Goal: Task Accomplishment & Management: Manage account settings

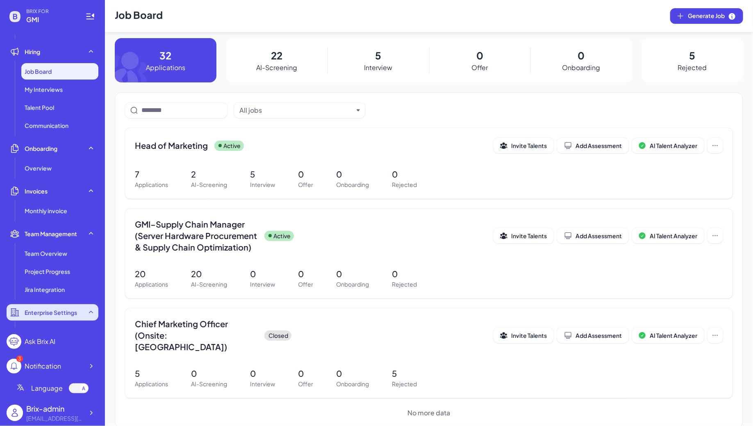
scroll to position [108, 0]
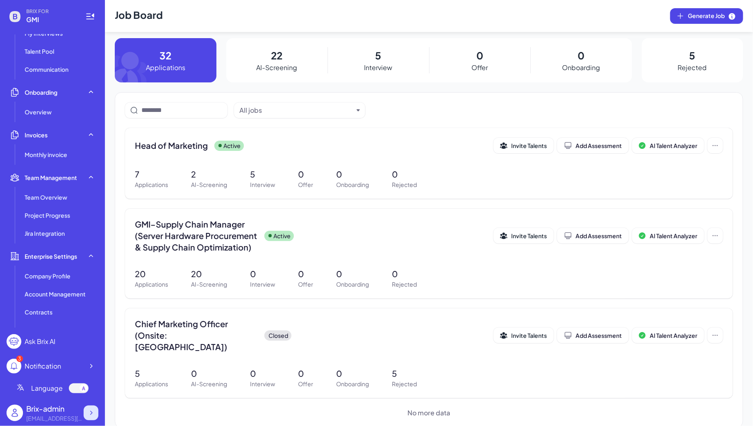
click at [89, 418] on div at bounding box center [91, 412] width 15 height 15
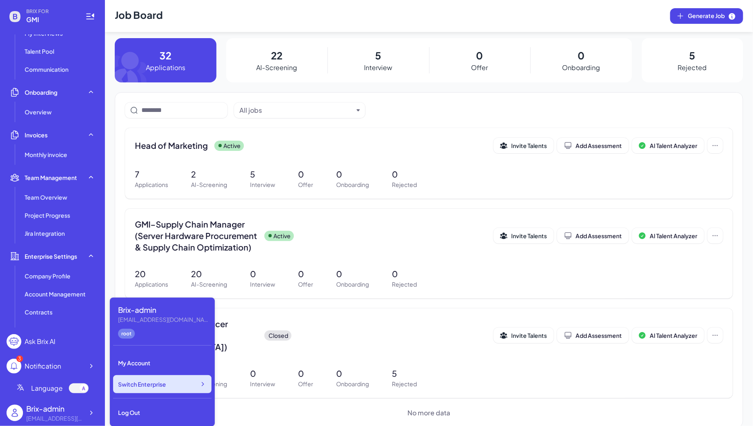
click at [162, 380] on span "Switch Enterprise" at bounding box center [142, 384] width 48 height 8
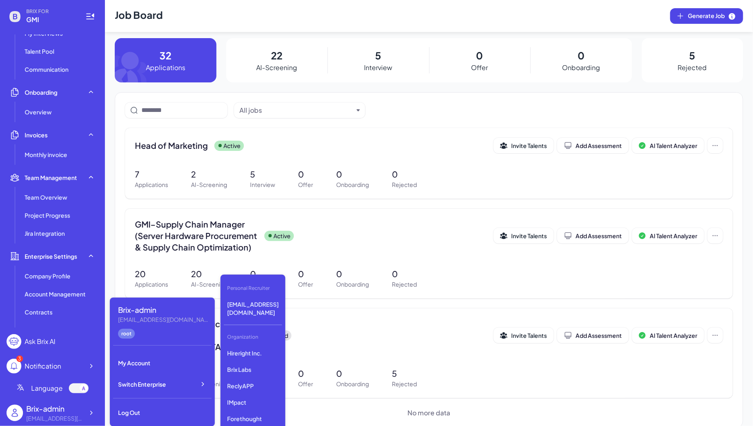
scroll to position [1228, 0]
click at [236, 396] on p "Skywalk Inc." at bounding box center [253, 403] width 58 height 15
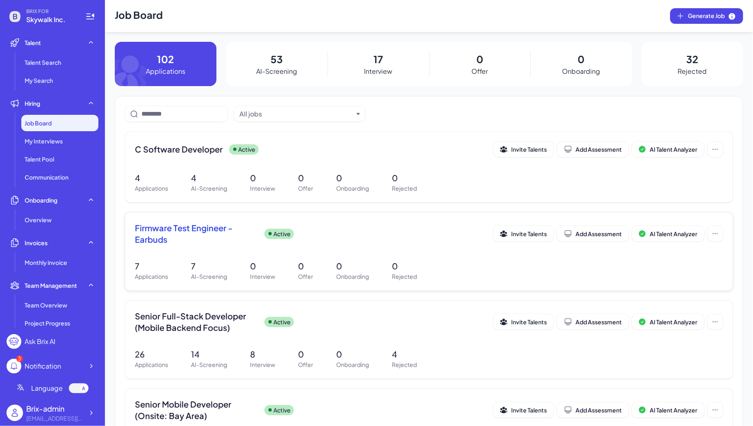
click at [200, 243] on span "Firmware Test Engineer - Earbuds" at bounding box center [196, 233] width 123 height 23
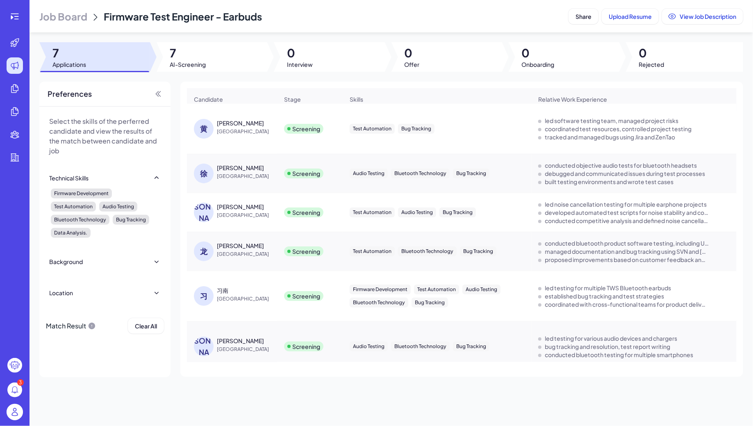
scroll to position [48, 0]
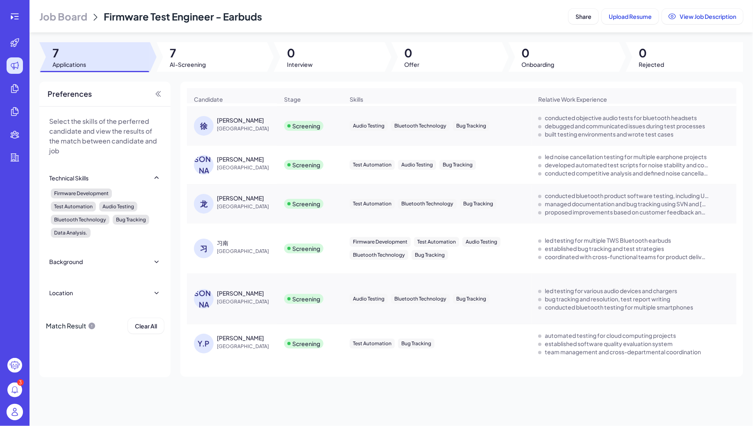
click at [230, 338] on div "Yang Pei" at bounding box center [240, 338] width 47 height 8
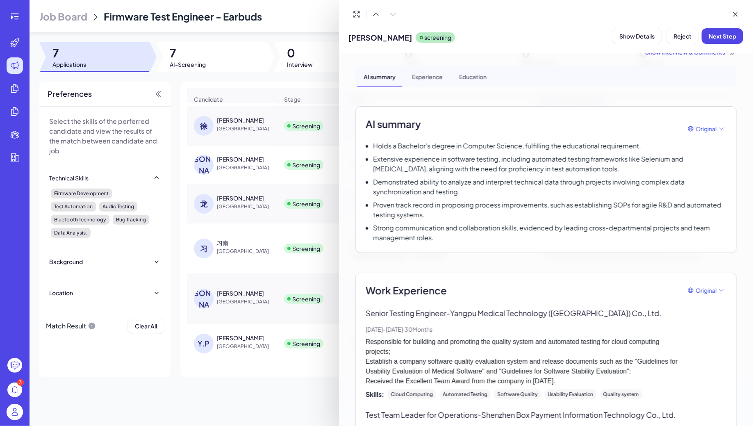
scroll to position [18, 0]
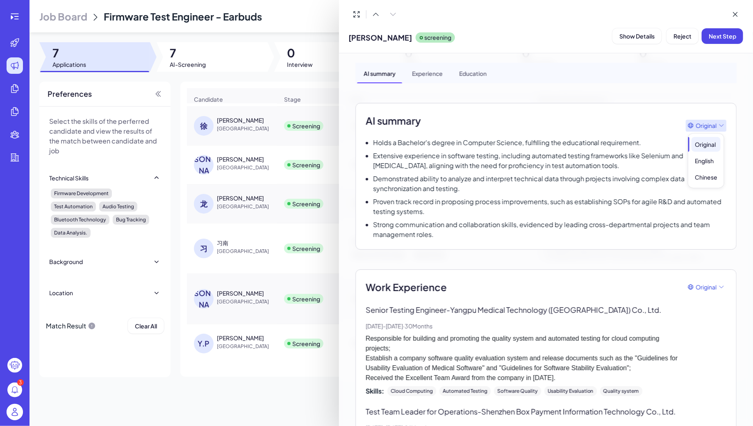
click at [700, 125] on span "Original" at bounding box center [705, 125] width 21 height 9
click at [708, 174] on div "Chinese" at bounding box center [705, 177] width 29 height 15
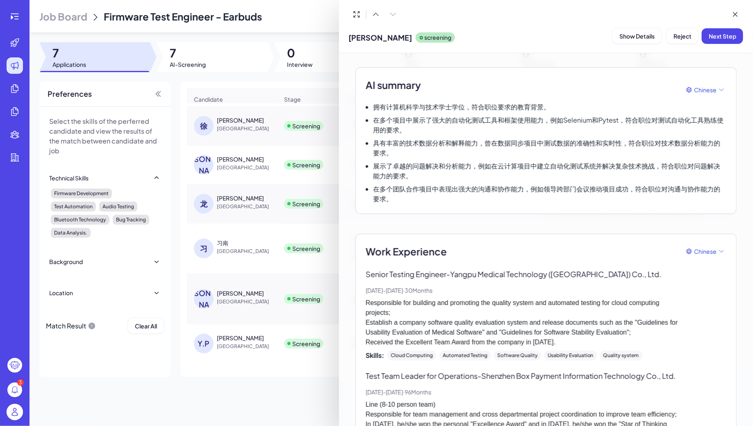
scroll to position [55, 0]
click at [706, 252] on span "Original English Chinese" at bounding box center [706, 282] width 36 height 61
click at [708, 298] on div "Chinese" at bounding box center [705, 301] width 29 height 15
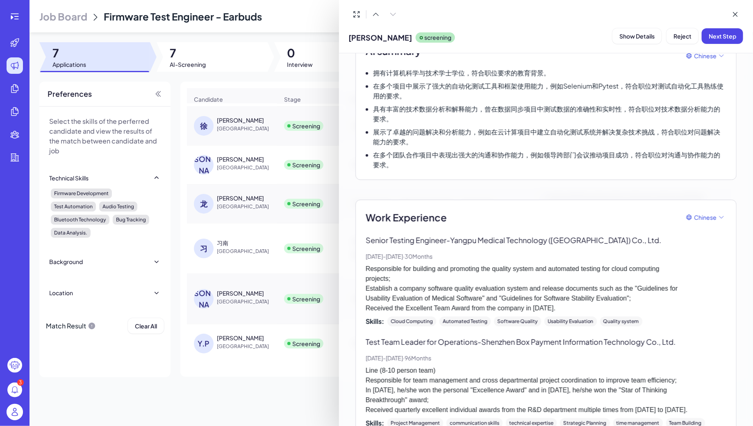
scroll to position [126, 0]
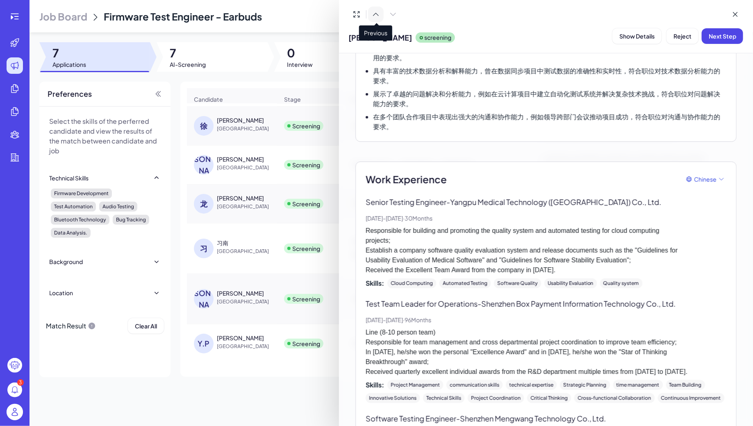
click at [376, 18] on icon at bounding box center [376, 14] width 8 height 8
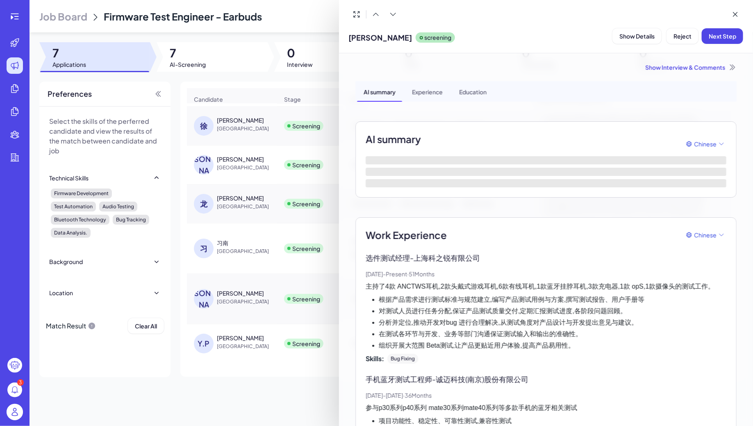
scroll to position [18, 0]
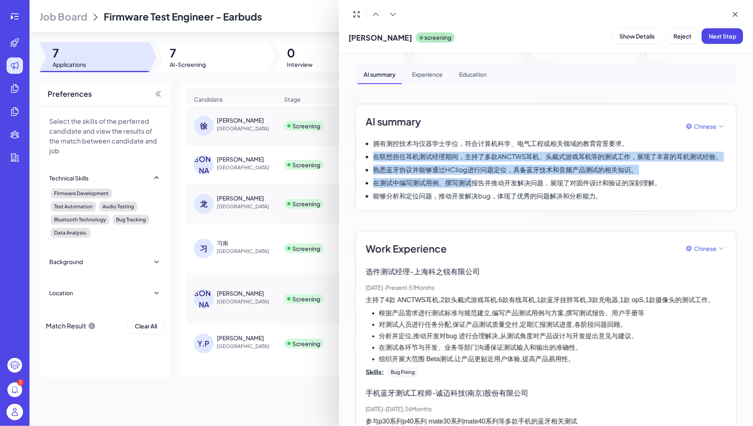
drag, startPoint x: 394, startPoint y: 148, endPoint x: 468, endPoint y: 185, distance: 83.2
click at [469, 186] on div "拥有测控技术与仪器学士学位，符合计算机科学、电气工程或相关领域的教育背景要求。 在联想担任耳机测试经理期间，主持了多款ANCTWS耳机、头戴式游戏耳机等的测试…" at bounding box center [546, 170] width 361 height 62
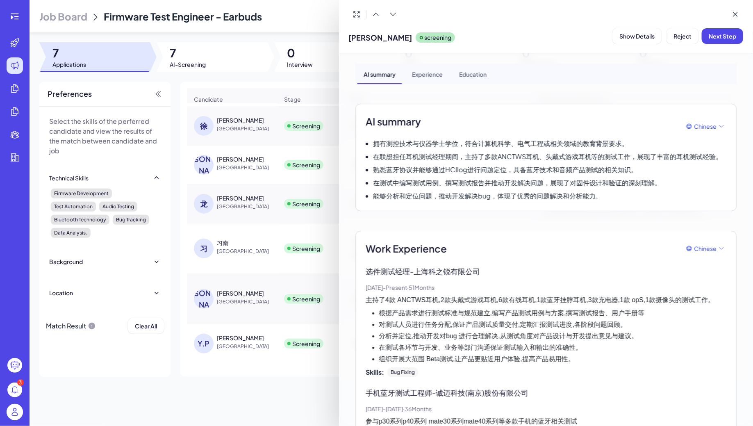
click at [475, 193] on p "能够分析和定位问题，推动开发解决bug，体现了优秀的问题解决和分析能力。" at bounding box center [487, 196] width 229 height 10
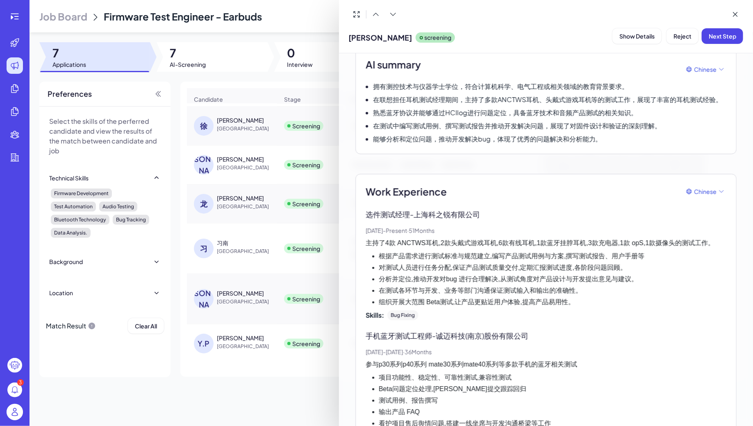
scroll to position [81, 0]
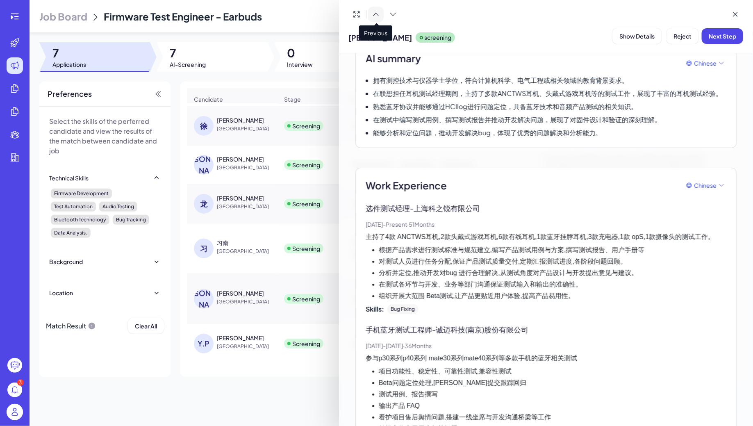
click at [377, 12] on icon at bounding box center [376, 14] width 8 height 8
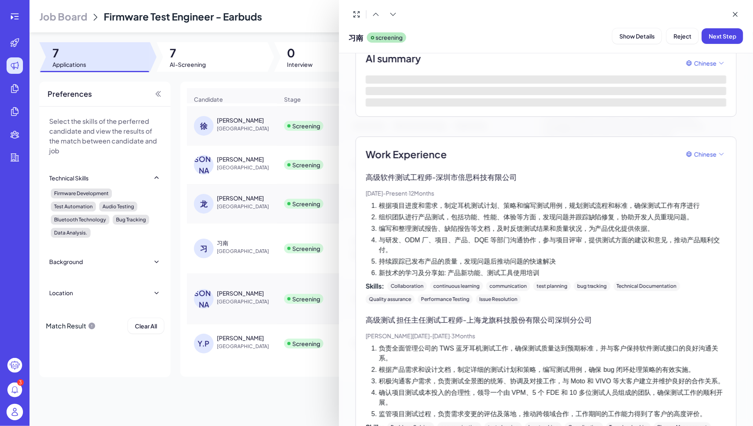
scroll to position [0, 0]
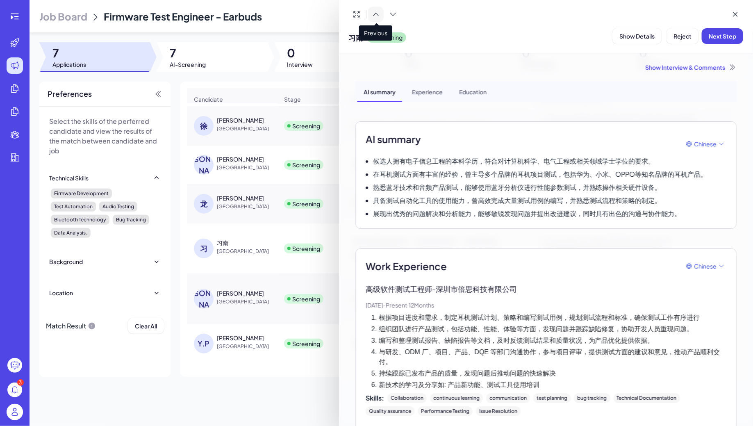
click at [378, 15] on icon at bounding box center [376, 14] width 8 height 8
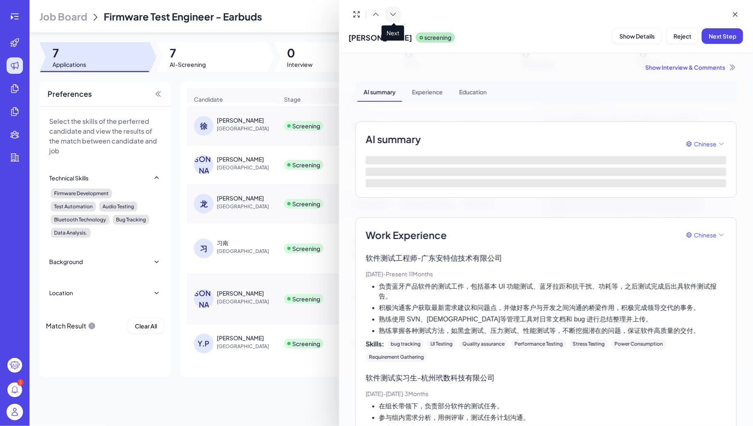
click at [392, 10] on icon at bounding box center [393, 14] width 8 height 8
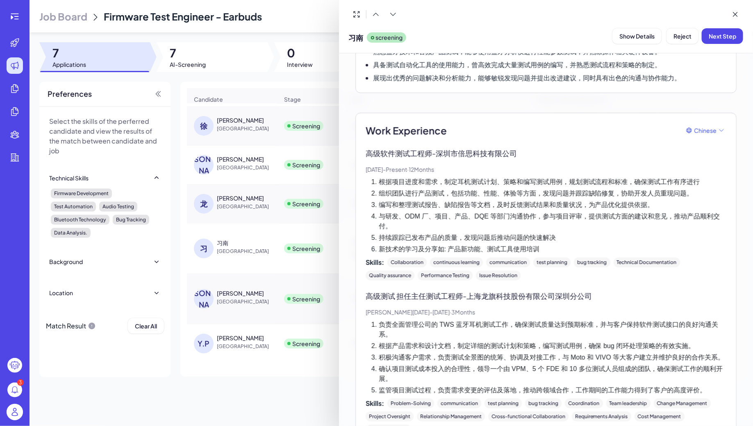
scroll to position [136, 0]
click at [374, 15] on icon at bounding box center [376, 14] width 8 height 8
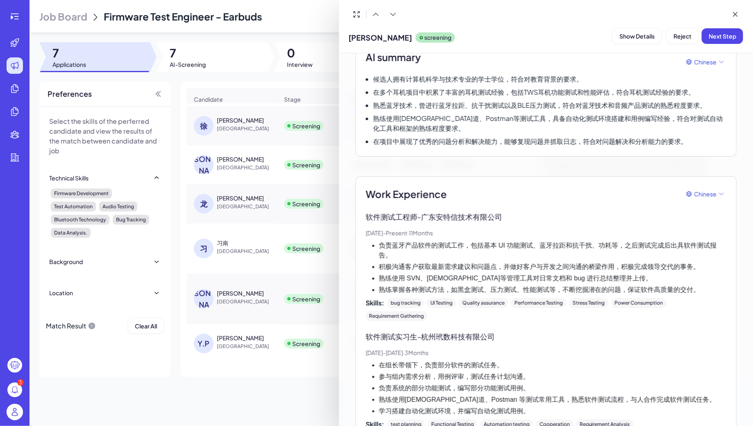
scroll to position [0, 0]
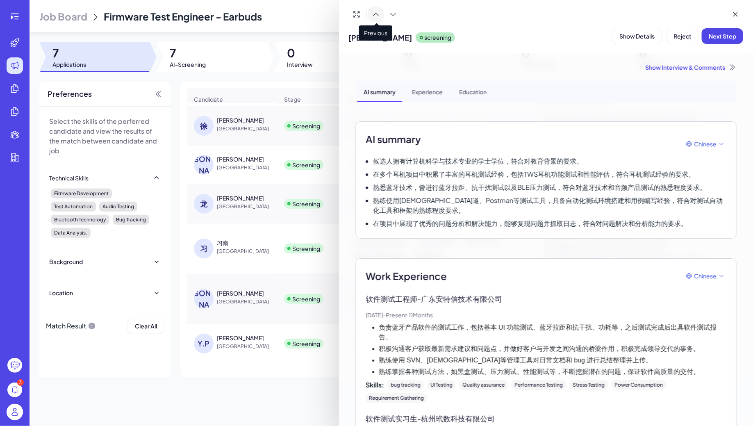
click at [382, 11] on button at bounding box center [376, 15] width 16 height 16
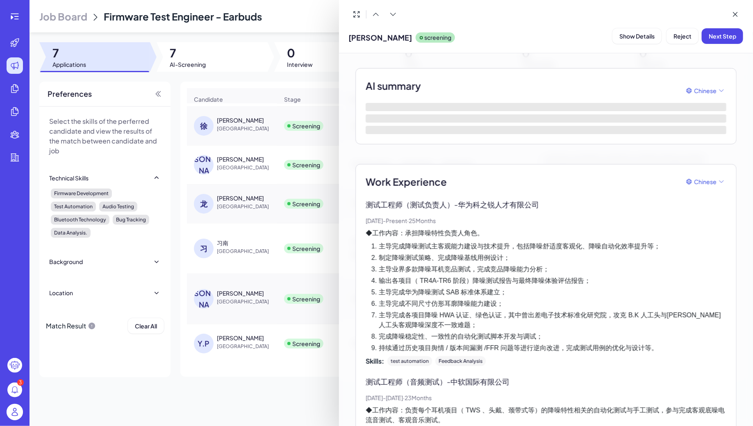
scroll to position [85, 0]
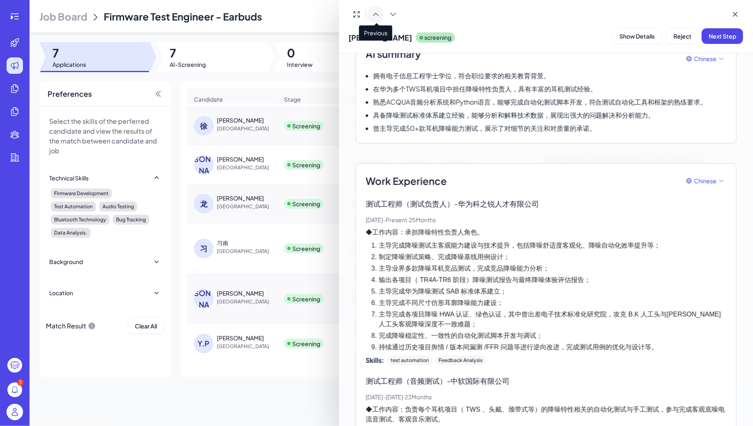
click at [378, 13] on icon at bounding box center [376, 14] width 8 height 8
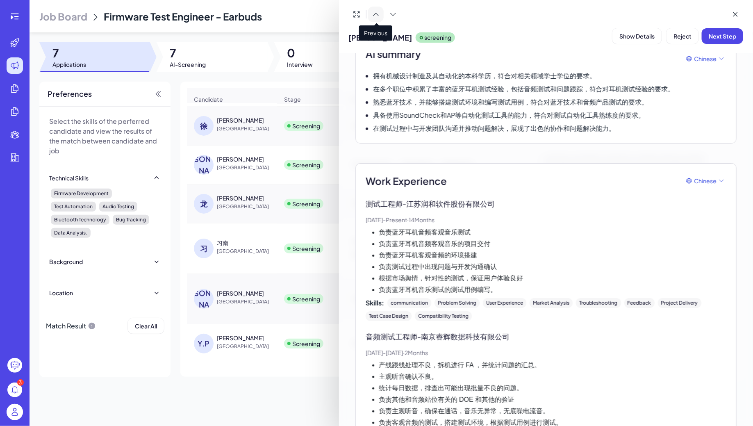
click at [375, 10] on icon at bounding box center [376, 14] width 8 height 8
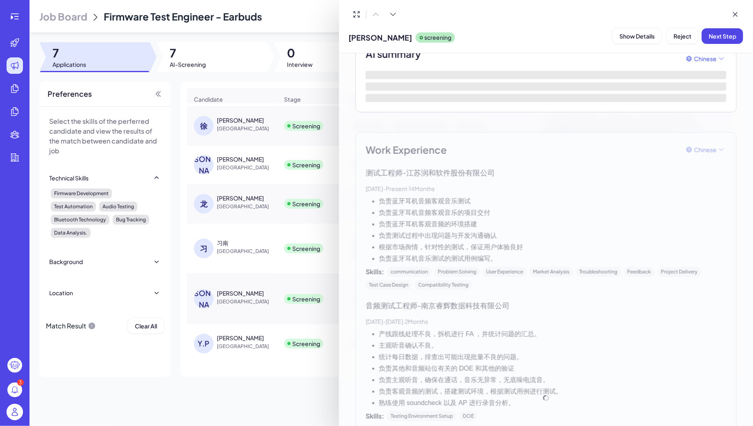
click at [279, 176] on div at bounding box center [376, 213] width 753 height 426
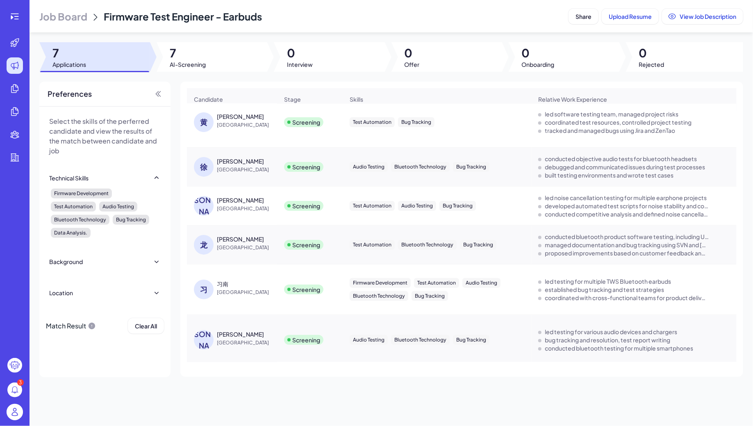
scroll to position [0, 0]
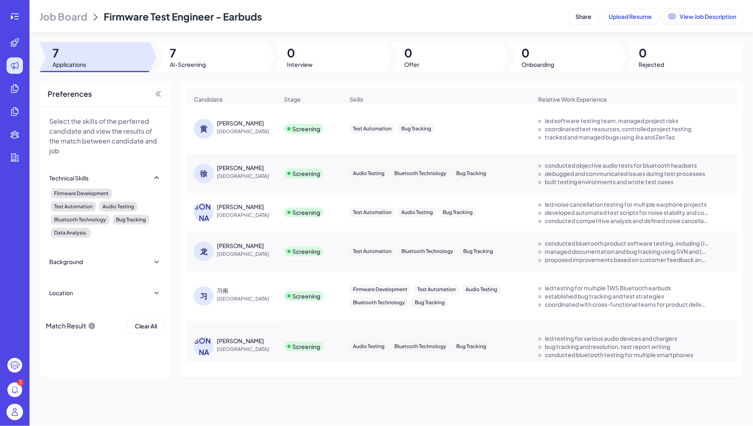
click at [220, 122] on div "黄浩明" at bounding box center [240, 123] width 47 height 8
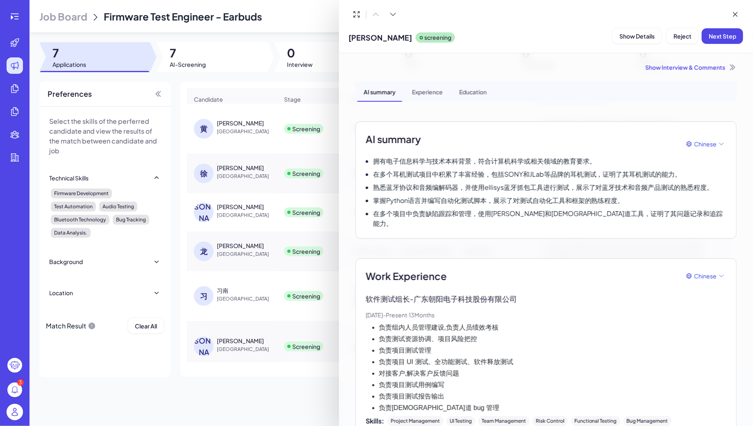
click at [58, 13] on div at bounding box center [376, 213] width 753 height 426
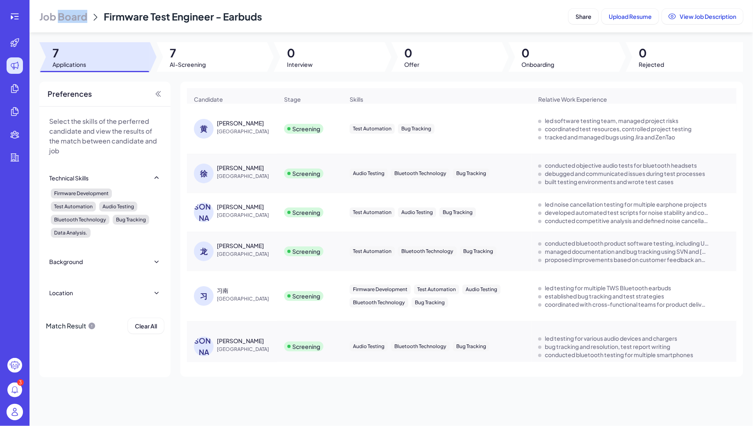
click at [58, 13] on span "Job Board" at bounding box center [63, 16] width 48 height 13
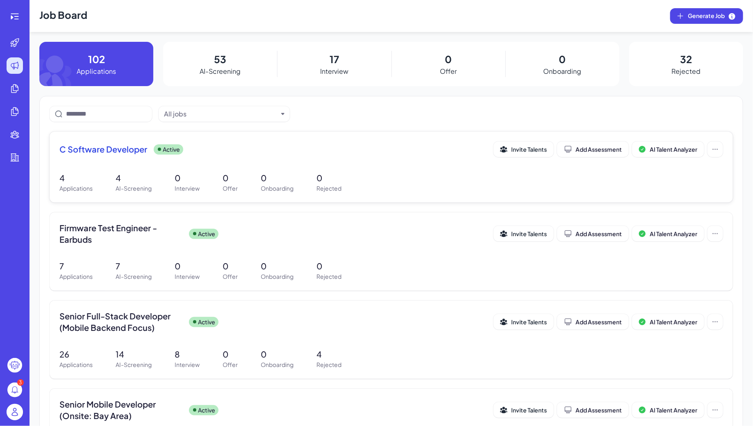
click at [170, 183] on div "4 Applications 4 AI-Screening 0 Interview 0 Offer 0 Onboarding 0 Rejected" at bounding box center [391, 182] width 664 height 21
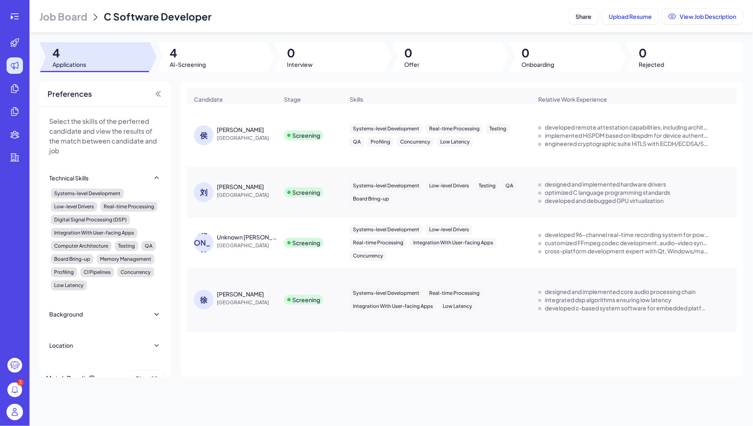
click at [225, 306] on div "徐 徐亚飞 China" at bounding box center [236, 300] width 84 height 20
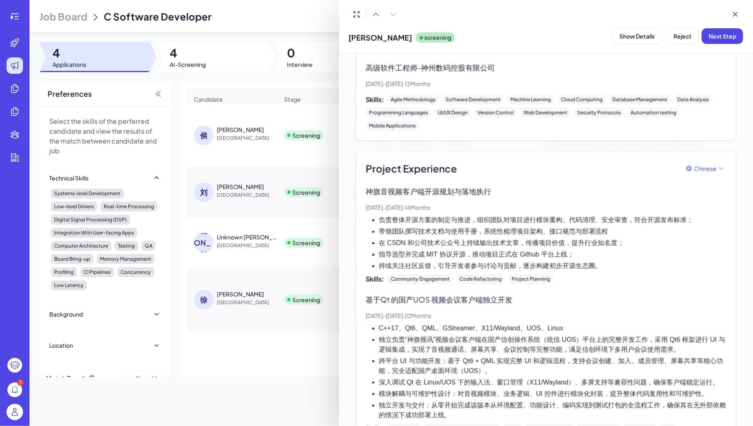
scroll to position [469, 0]
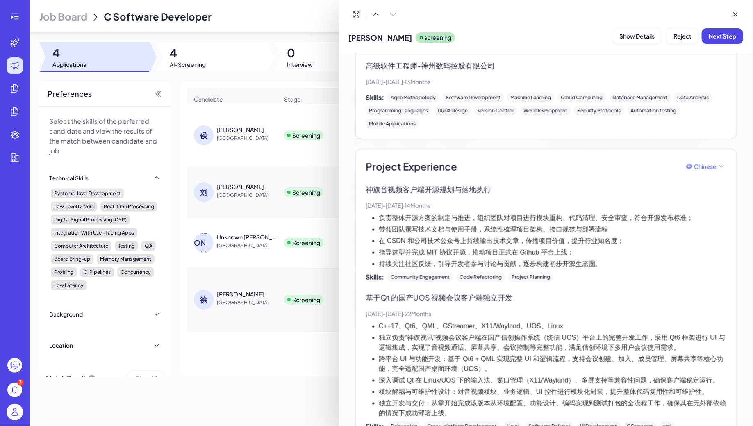
click at [293, 150] on div at bounding box center [376, 213] width 753 height 426
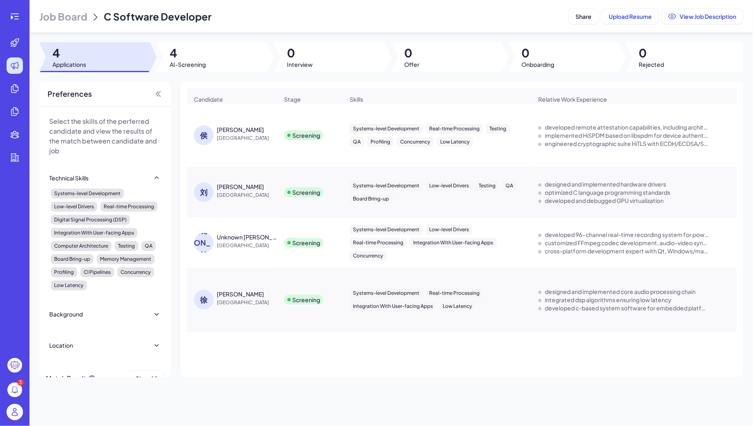
click at [223, 130] on div "侯本栋" at bounding box center [240, 129] width 47 height 8
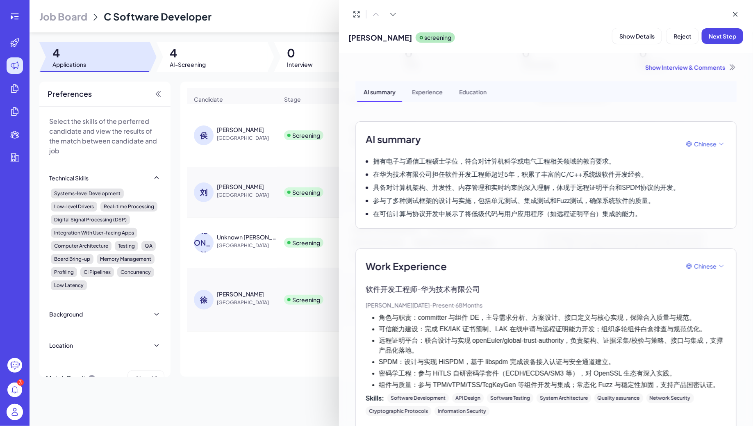
scroll to position [47, 0]
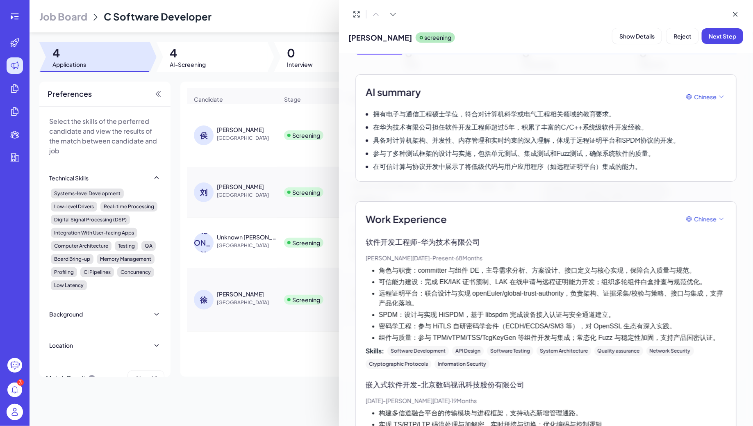
click at [231, 186] on div at bounding box center [376, 213] width 753 height 426
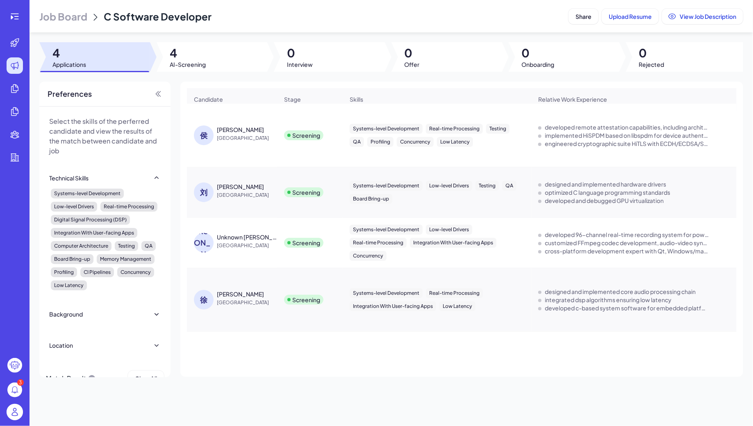
click at [228, 187] on div "刘伟鑫" at bounding box center [240, 186] width 47 height 8
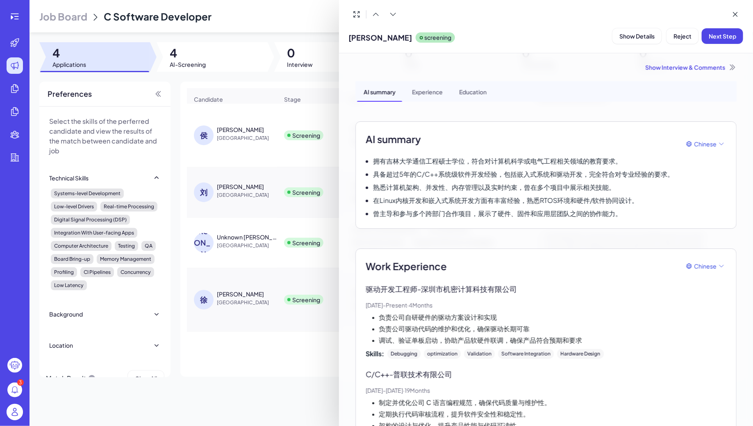
scroll to position [17, 0]
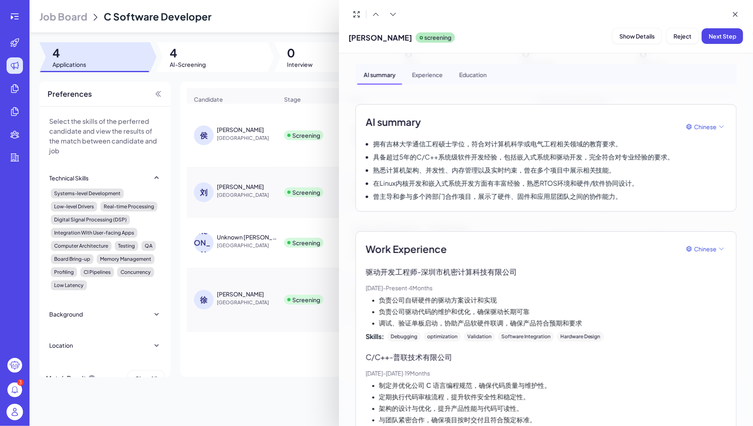
click at [75, 95] on div at bounding box center [376, 213] width 753 height 426
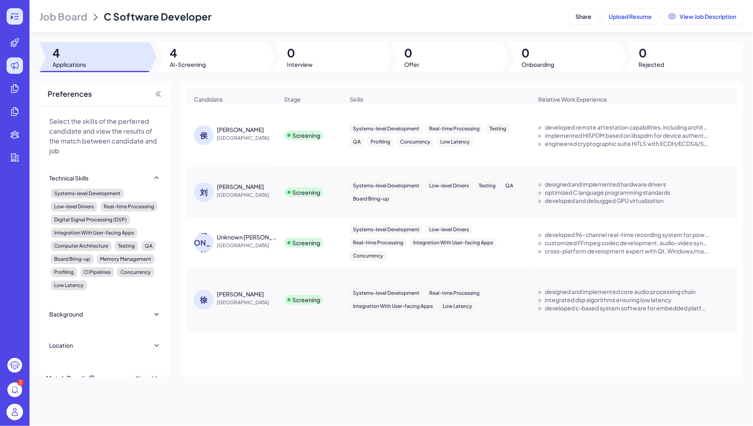
click at [18, 13] on icon at bounding box center [15, 16] width 10 height 10
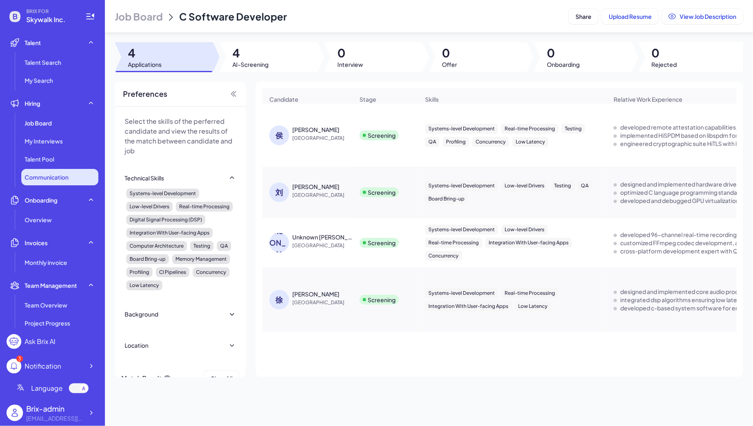
scroll to position [139, 0]
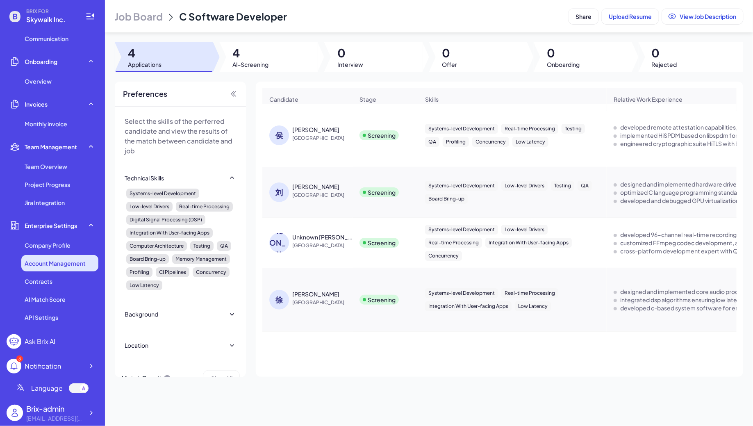
click at [49, 264] on span "Account Management" at bounding box center [55, 263] width 61 height 8
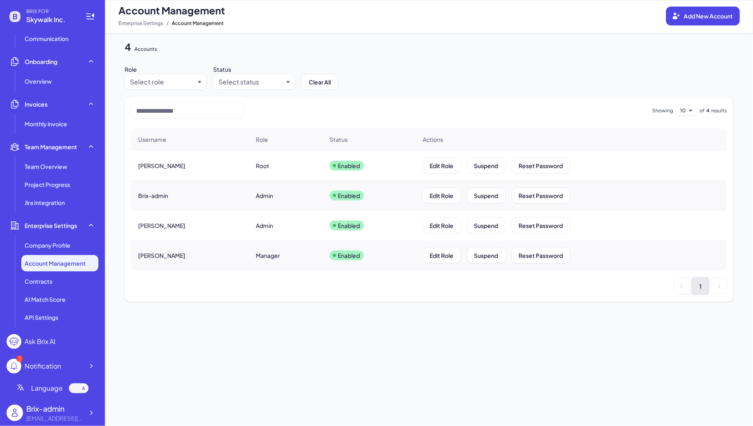
click at [665, 14] on div "Account Management Add New Account" at bounding box center [428, 10] width 621 height 13
click at [676, 18] on icon at bounding box center [676, 16] width 7 height 7
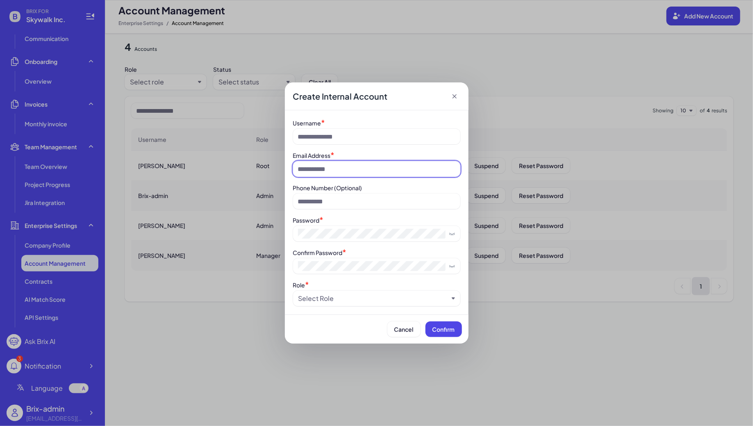
click at [314, 170] on input at bounding box center [376, 169] width 167 height 16
paste input "**********"
type input "**********"
click at [341, 146] on div "**********" at bounding box center [376, 212] width 167 height 188
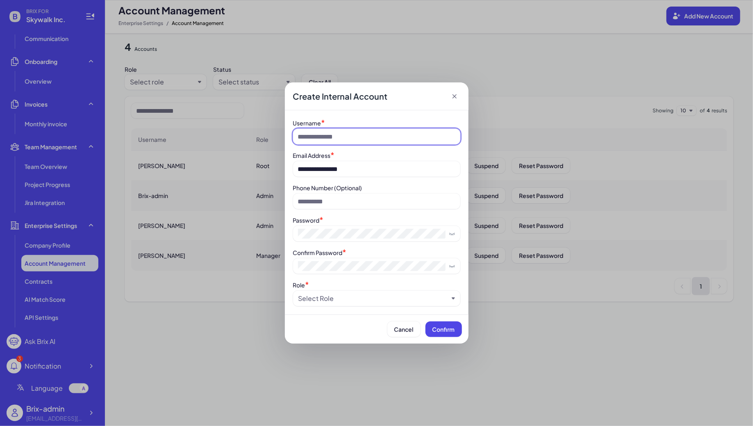
click at [330, 134] on input at bounding box center [376, 137] width 167 height 16
type input "**********"
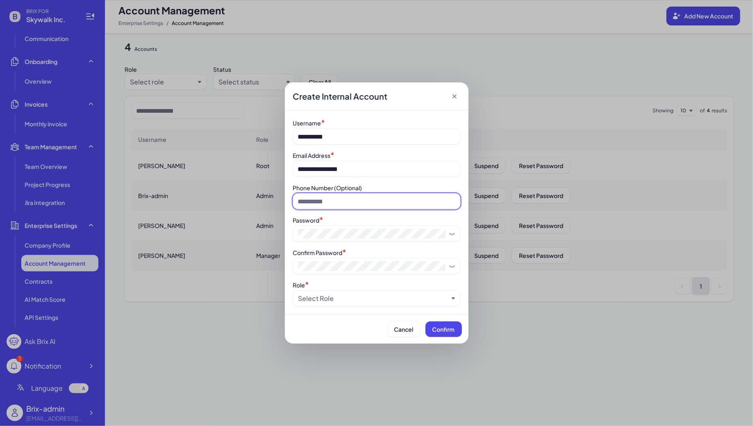
click at [329, 198] on input at bounding box center [376, 201] width 167 height 16
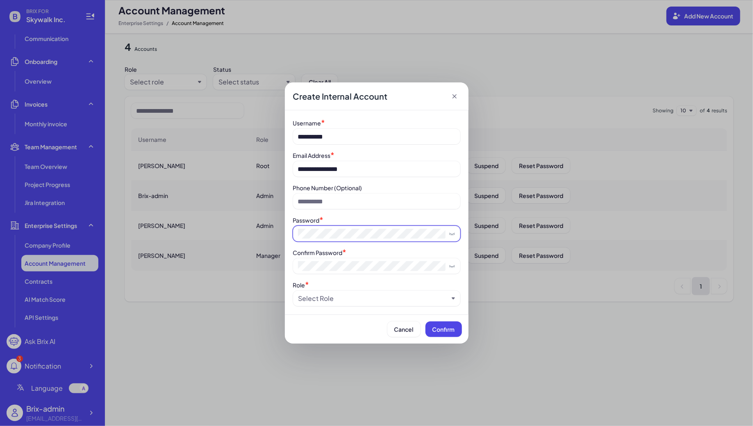
click at [327, 227] on span at bounding box center [376, 234] width 167 height 16
click at [357, 215] on div "**********" at bounding box center [376, 212] width 167 height 188
click at [451, 234] on icon at bounding box center [452, 233] width 7 height 7
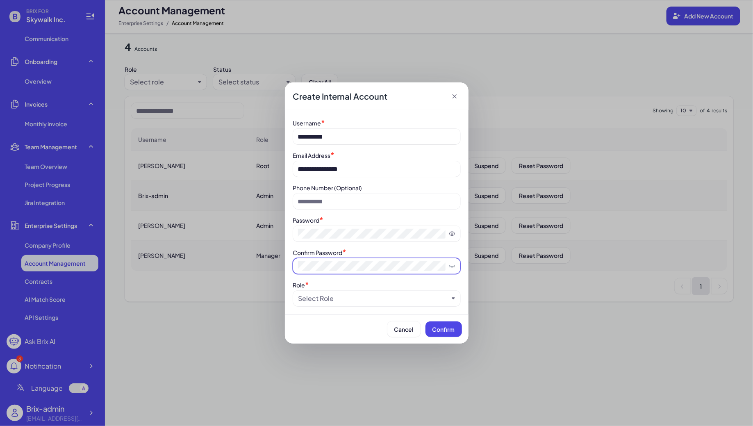
click at [453, 268] on icon at bounding box center [452, 266] width 7 height 7
click at [382, 300] on div "Select Role" at bounding box center [373, 298] width 150 height 10
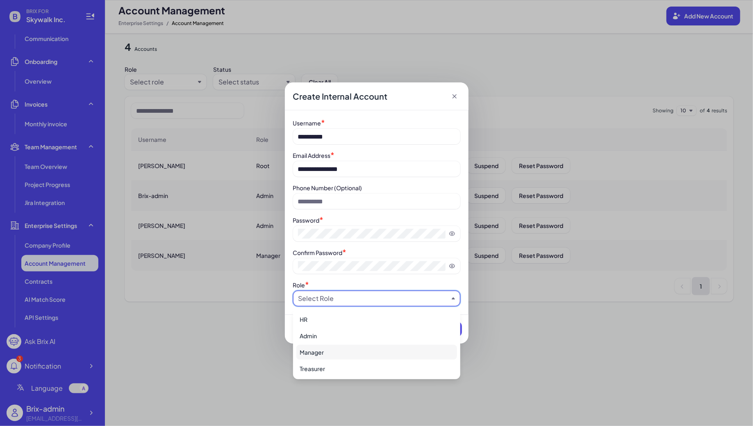
click at [373, 348] on div "Manager" at bounding box center [376, 352] width 161 height 15
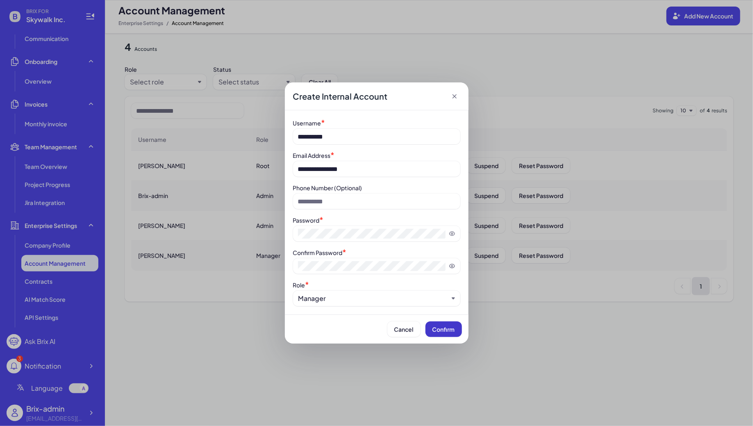
click at [449, 335] on button "Confirm" at bounding box center [443, 329] width 36 height 16
click at [457, 92] on icon at bounding box center [454, 96] width 8 height 8
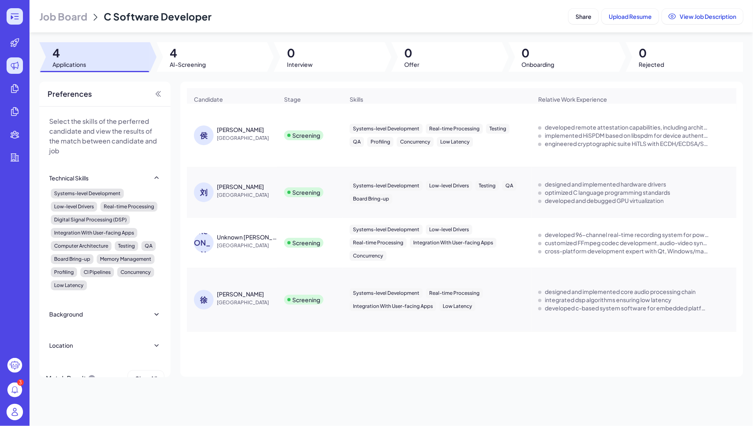
click at [11, 15] on icon at bounding box center [15, 16] width 10 height 10
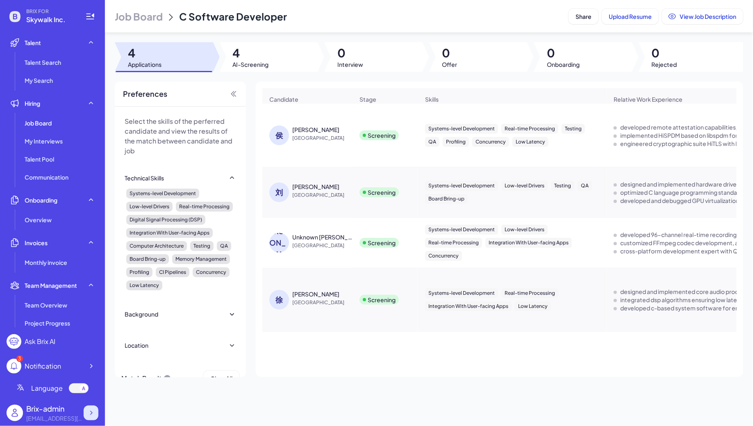
click at [89, 411] on icon at bounding box center [91, 413] width 8 height 8
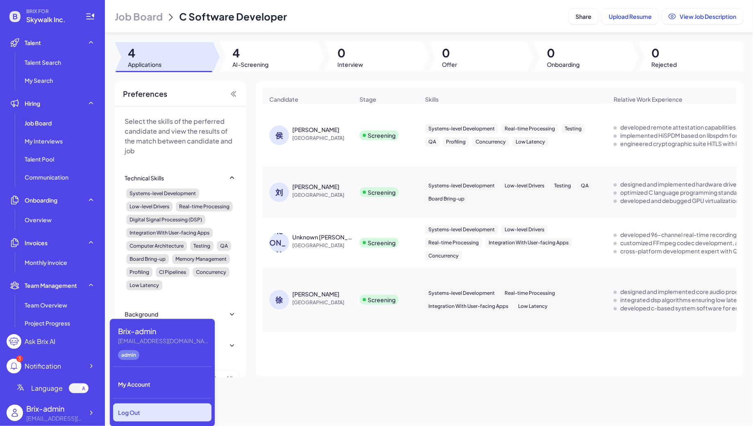
click at [152, 409] on div "Log Out" at bounding box center [162, 412] width 98 height 18
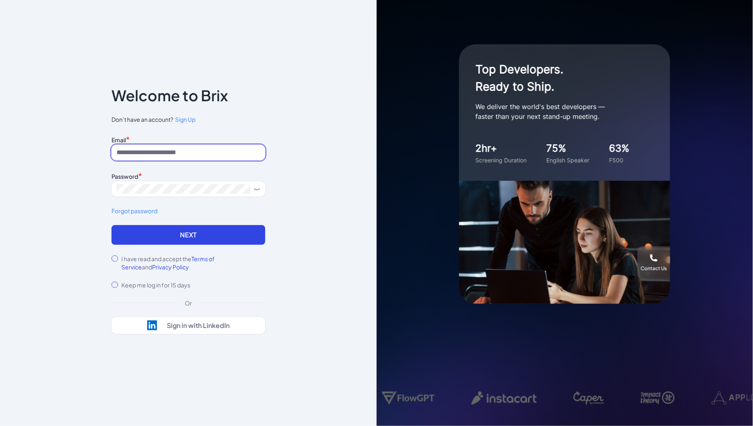
type input "**********"
click at [145, 21] on div "**********" at bounding box center [188, 213] width 377 height 426
type input "**********"
click at [162, 167] on div "**********" at bounding box center [188, 179] width 154 height 91
click at [171, 155] on input "**********" at bounding box center [188, 153] width 154 height 16
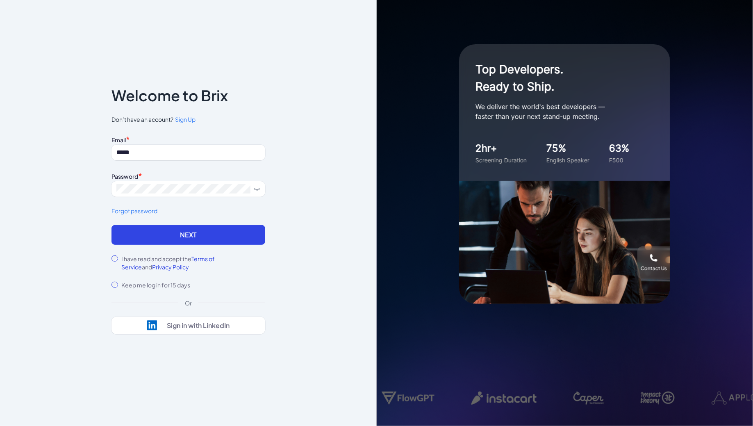
click at [157, 223] on div "Email * ***** Password * Forgot password" at bounding box center [188, 179] width 154 height 91
click at [159, 235] on button "Next" at bounding box center [188, 235] width 154 height 20
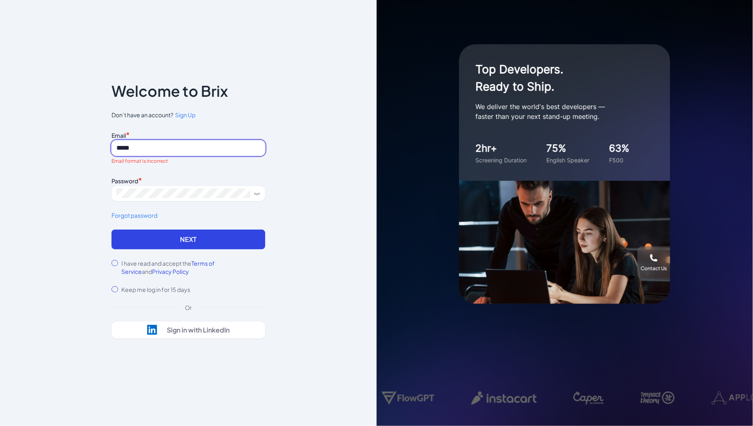
click at [147, 150] on input "*****" at bounding box center [188, 148] width 154 height 16
type input "**********"
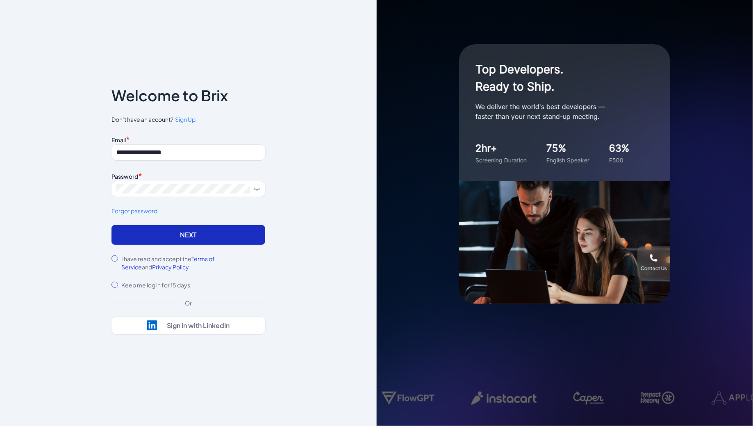
click at [196, 241] on button "Next" at bounding box center [188, 235] width 154 height 20
click at [180, 229] on button "Next" at bounding box center [188, 235] width 154 height 20
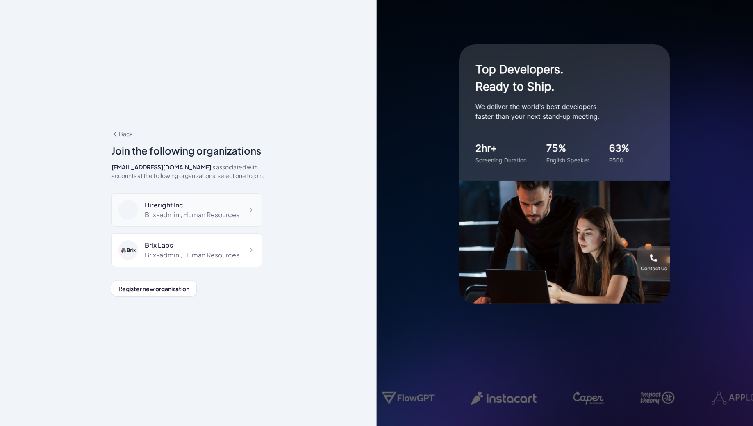
scroll to position [5073, 0]
click at [193, 278] on div "Revolve" at bounding box center [185, 283] width 80 height 10
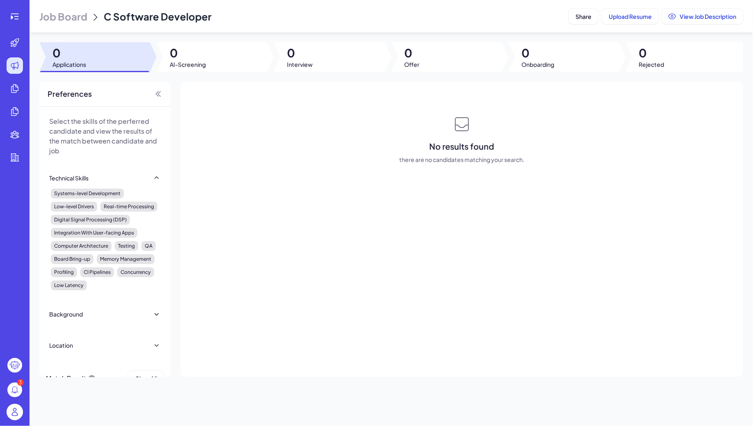
click at [57, 22] on span "Job Board" at bounding box center [63, 16] width 48 height 13
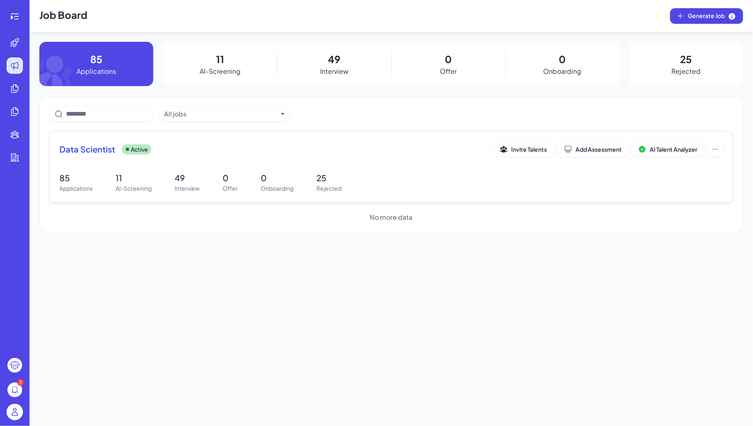
click at [119, 167] on div "Data Scientist Active Invite Talents Add Assessment AI Talent Analyzer 85 Appli…" at bounding box center [391, 167] width 683 height 71
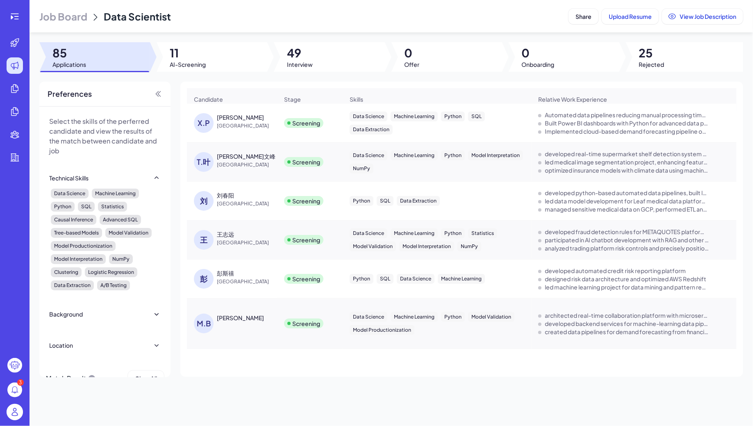
click at [24, 20] on div at bounding box center [15, 16] width 26 height 16
click at [16, 18] on icon at bounding box center [15, 16] width 10 height 10
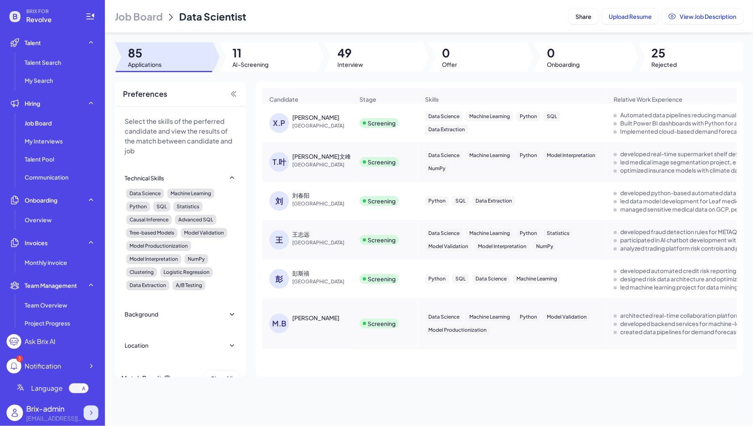
click at [90, 408] on div at bounding box center [91, 412] width 15 height 15
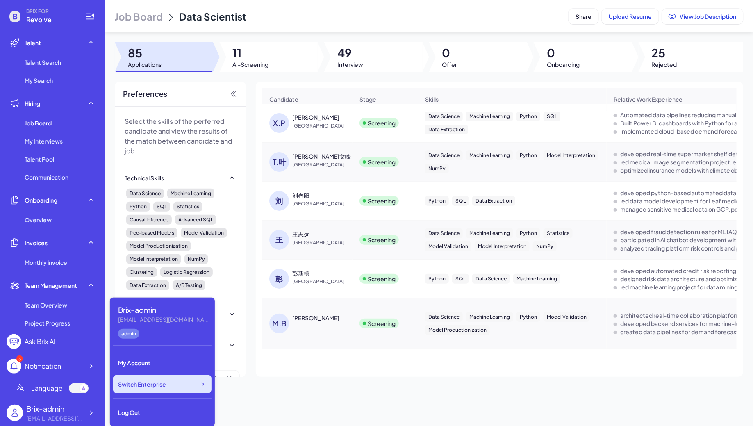
click at [158, 386] on span "Switch Enterprise" at bounding box center [142, 384] width 48 height 8
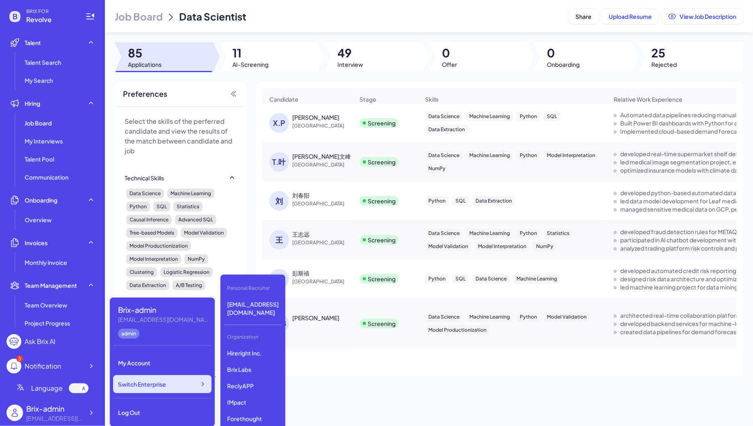
scroll to position [2228, 0]
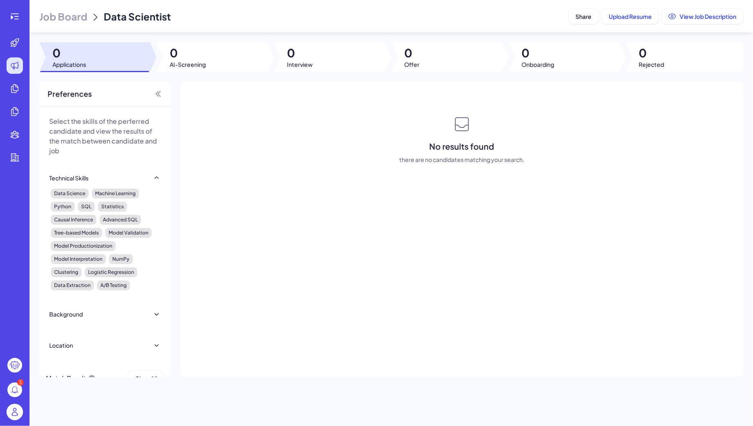
click at [47, 19] on span "Job Board" at bounding box center [63, 16] width 48 height 13
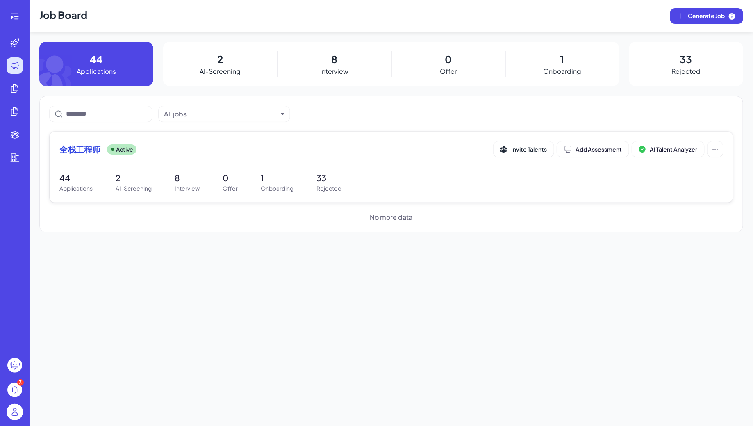
click at [198, 167] on div "全栈工程师 Active Invite Talents Add Assessment AI Talent Analyzer 44 Applications 2…" at bounding box center [391, 167] width 683 height 71
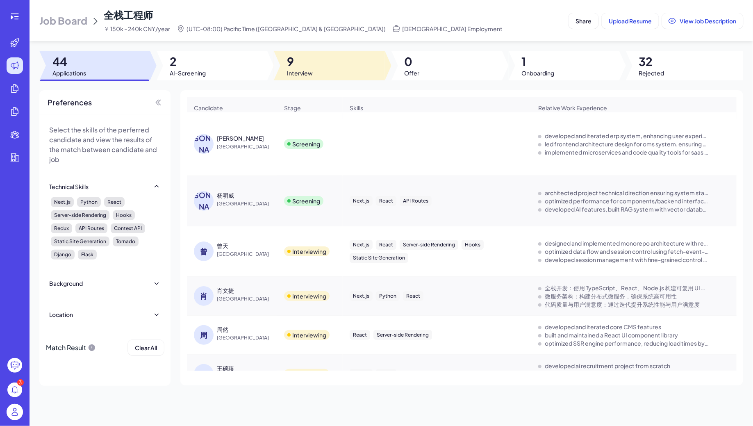
click at [311, 71] on span "Interview" at bounding box center [300, 73] width 26 height 8
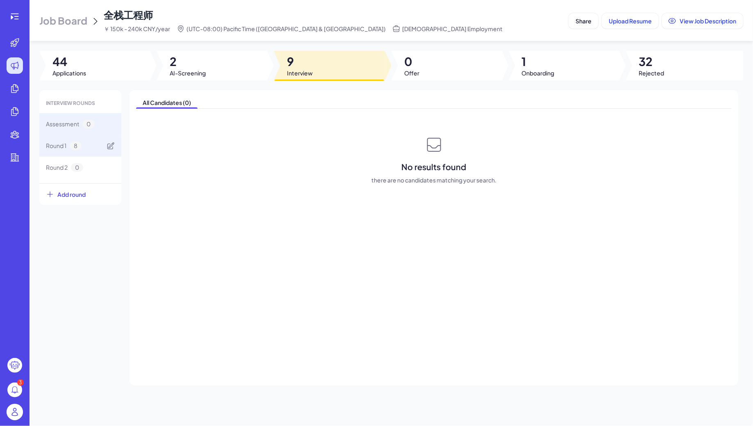
click at [55, 152] on div "Round 1 8" at bounding box center [80, 146] width 82 height 22
